Goal: Task Accomplishment & Management: Manage account settings

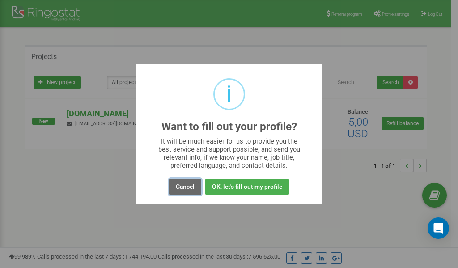
click at [187, 188] on button "Cancel" at bounding box center [185, 186] width 32 height 17
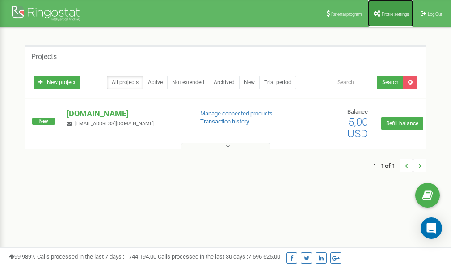
click at [391, 14] on span "Profile settings" at bounding box center [395, 14] width 27 height 5
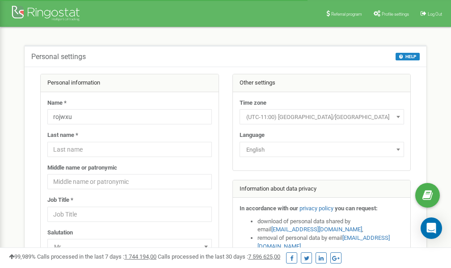
scroll to position [45, 0]
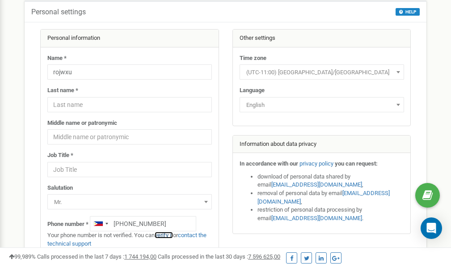
click at [167, 234] on link "verify it" at bounding box center [164, 234] width 18 height 7
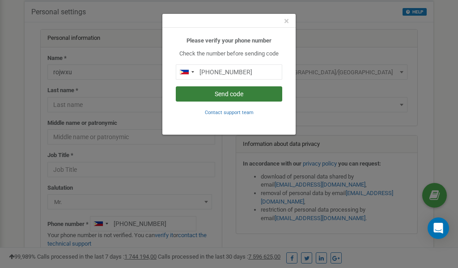
click at [236, 95] on button "Send code" at bounding box center [229, 93] width 106 height 15
